Goal: Information Seeking & Learning: Find specific fact

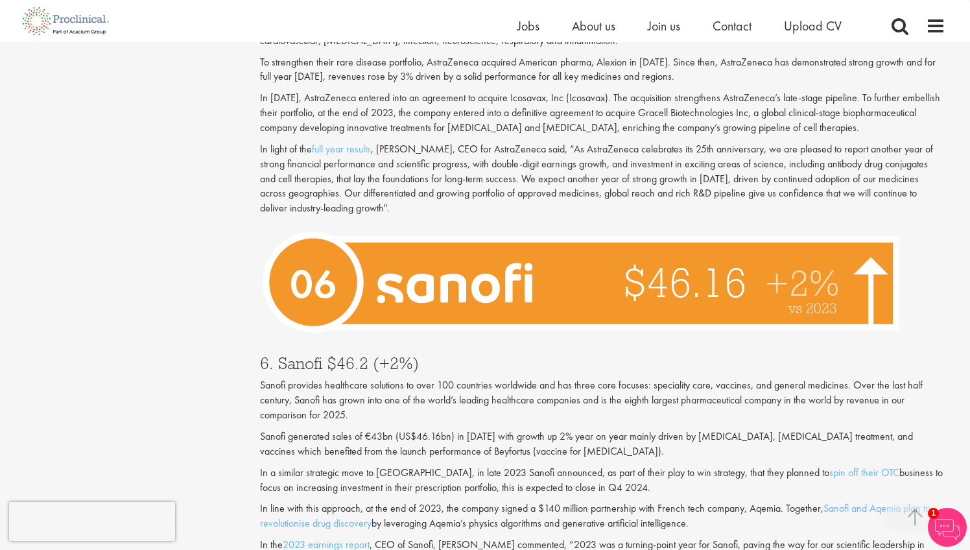
scroll to position [2581, 0]
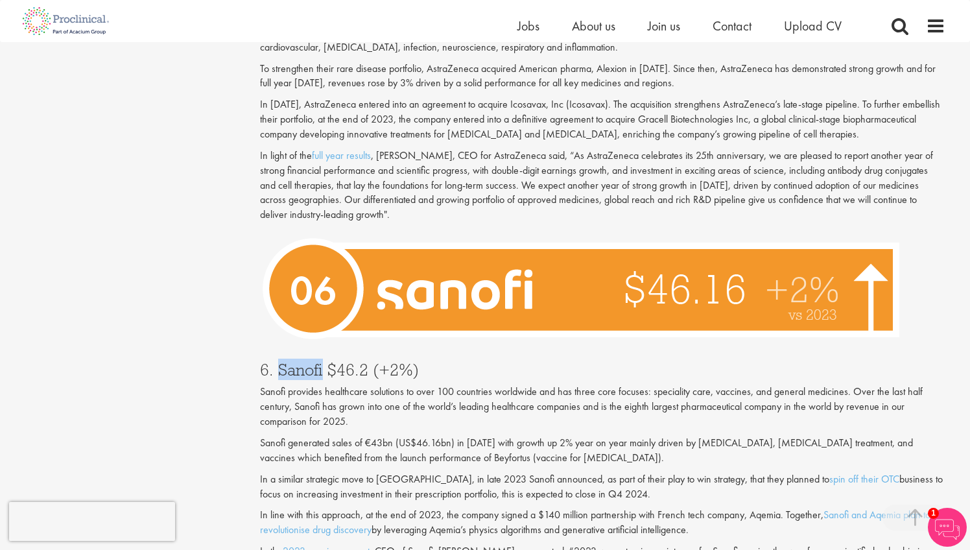
copy h3 "Sanofi"
drag, startPoint x: 280, startPoint y: 303, endPoint x: 322, endPoint y: 302, distance: 42.1
click at [322, 361] on h3 "6. Sanofi $46.2 (+2%)" at bounding box center [603, 369] width 686 height 17
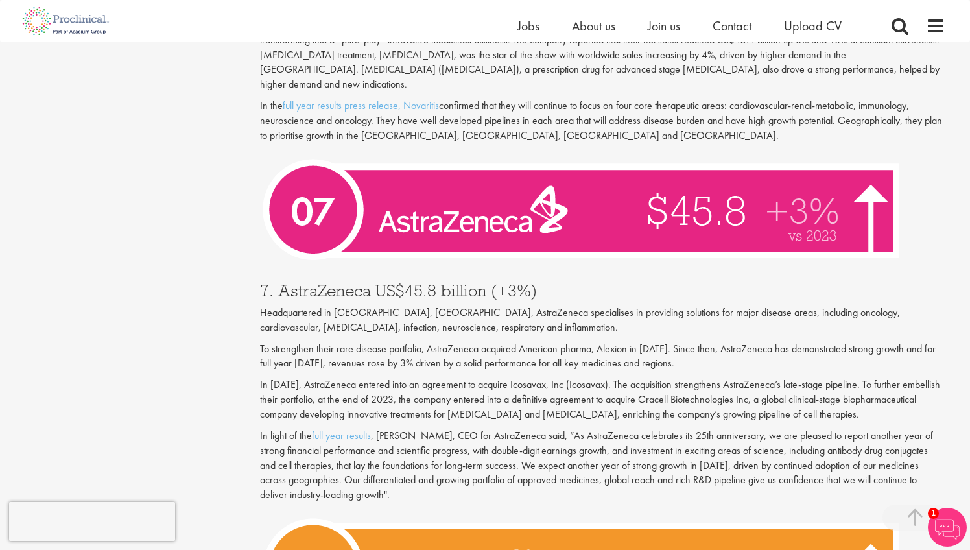
scroll to position [2298, 0]
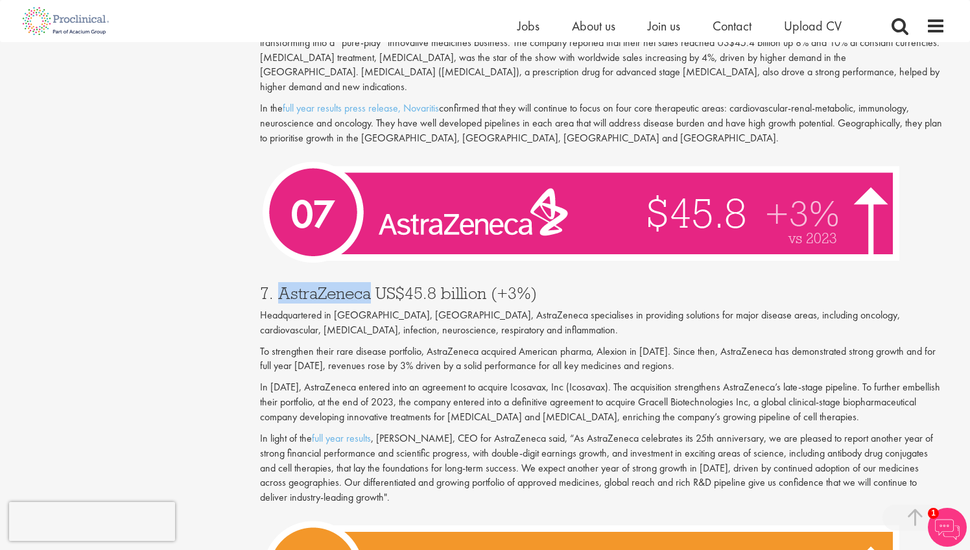
drag, startPoint x: 279, startPoint y: 229, endPoint x: 371, endPoint y: 224, distance: 91.5
click at [371, 285] on h3 "7. AstraZeneca US$45.8 billion (+3%)" at bounding box center [603, 293] width 686 height 17
copy h3 "AstraZeneca"
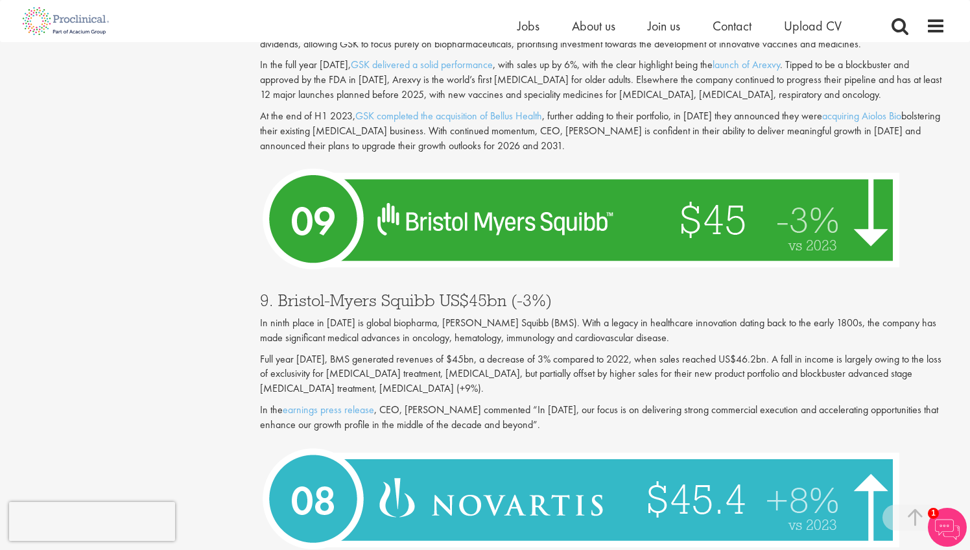
scroll to position [1684, 0]
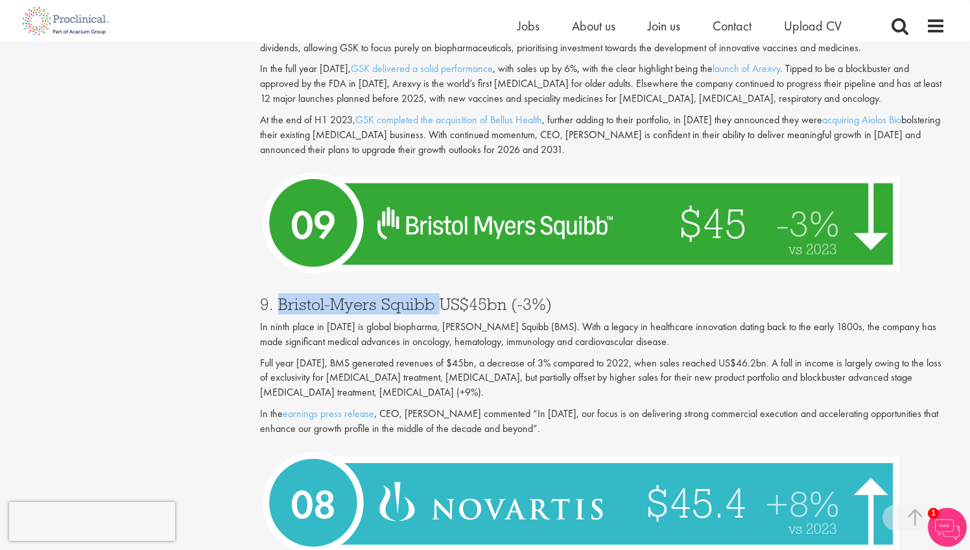
drag, startPoint x: 435, startPoint y: 268, endPoint x: 277, endPoint y: 271, distance: 158.2
click at [277, 296] on h3 "9. Bristol-Myers Squibb US$45bn (-3%)" at bounding box center [603, 304] width 686 height 17
copy h3 "[PERSON_NAME] Squibb"
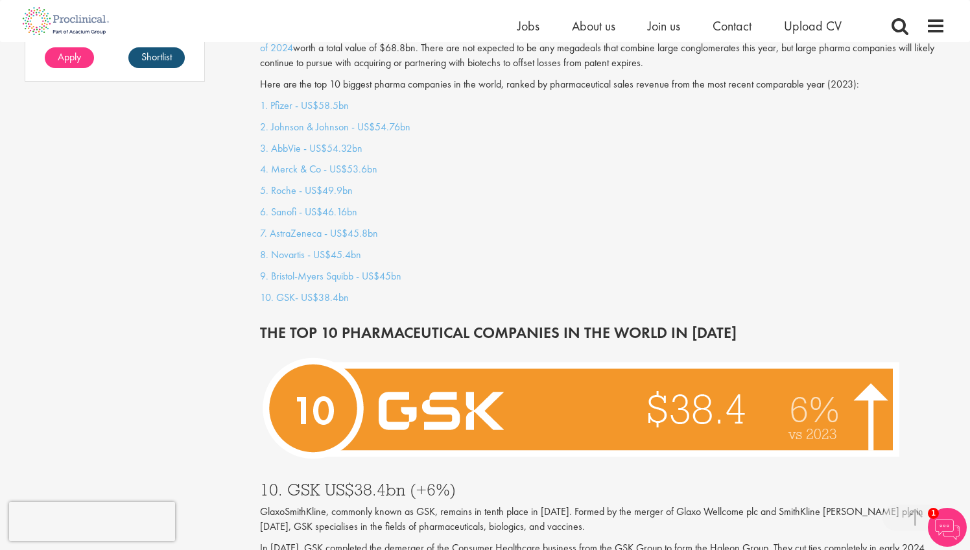
scroll to position [1146, 0]
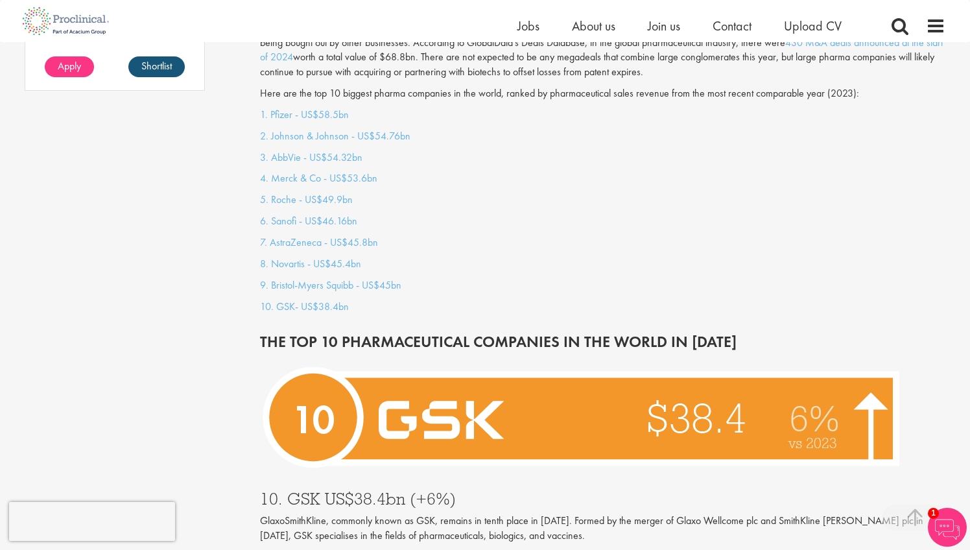
click at [699, 235] on p "7. AstraZeneca - US$45.8bn" at bounding box center [603, 242] width 686 height 15
click at [680, 162] on div "1. Pfizer - US$58.5bn 2. [PERSON_NAME] & [PERSON_NAME] - US$54.76bn 3. AbbVie -…" at bounding box center [602, 214] width 705 height 213
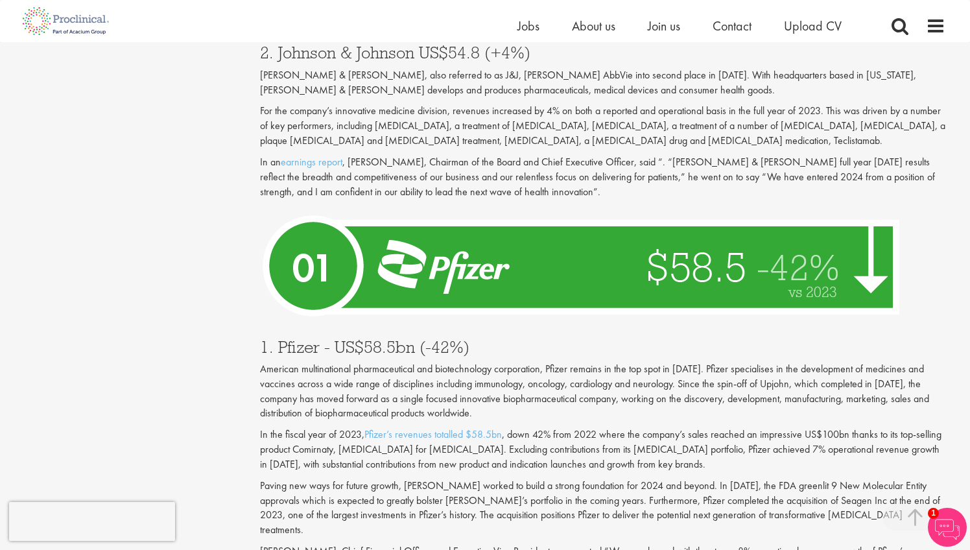
scroll to position [4406, 0]
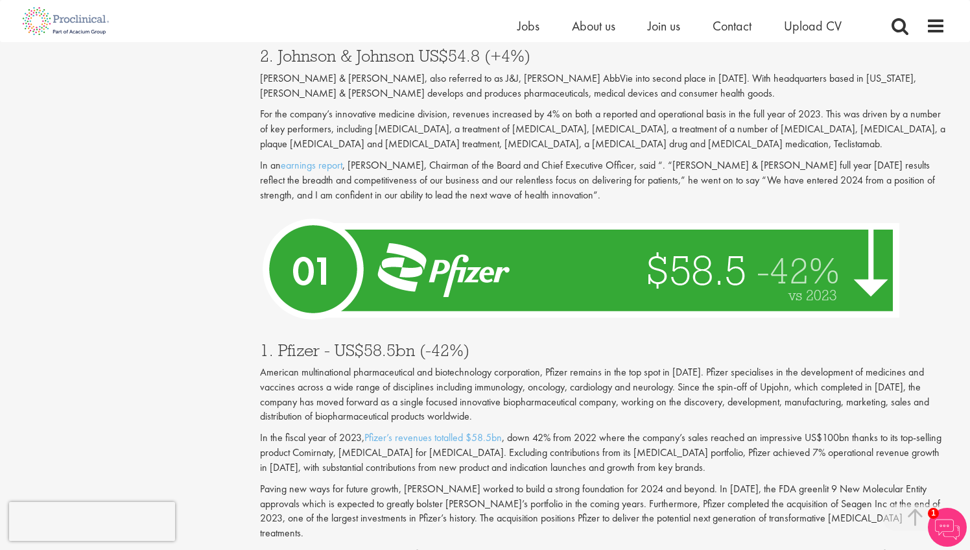
click at [525, 365] on p "American multinational pharmaceutical and biotechnology corporation, Pfizer rem…" at bounding box center [603, 394] width 686 height 59
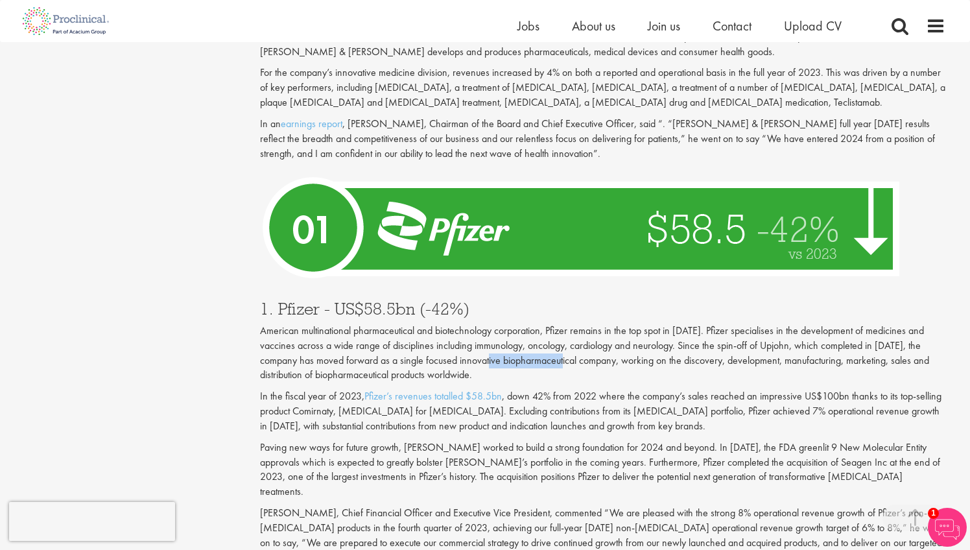
scroll to position [4451, 0]
